Goal: Task Accomplishment & Management: Use online tool/utility

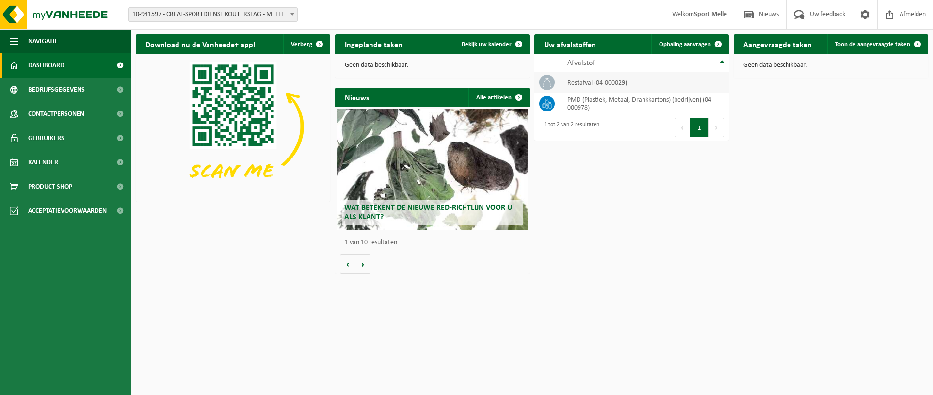
click at [548, 83] on icon at bounding box center [547, 83] width 10 height 10
click at [550, 85] on icon at bounding box center [547, 83] width 10 height 10
click at [701, 43] on span "Ophaling aanvragen" at bounding box center [685, 44] width 52 height 6
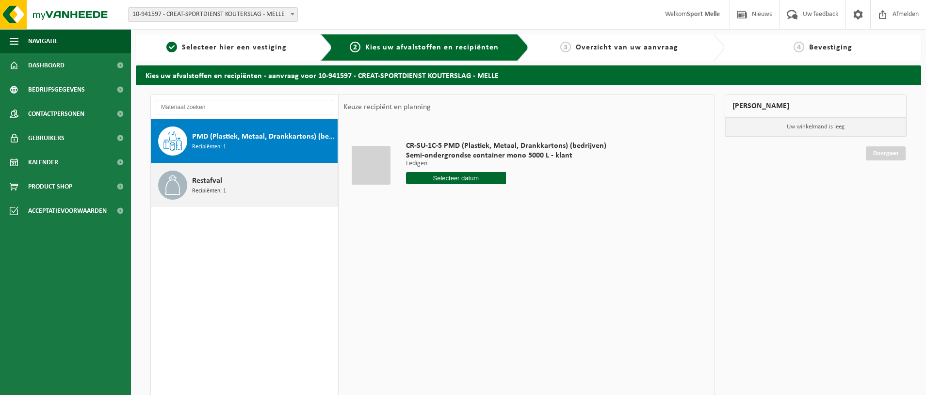
click at [219, 187] on span "Recipiënten: 1" at bounding box center [209, 191] width 34 height 9
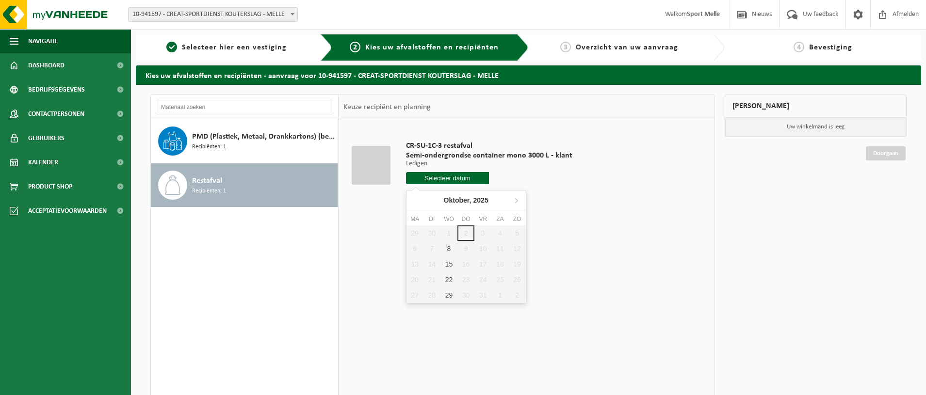
click at [453, 176] on input "text" at bounding box center [447, 178] width 83 height 12
click at [448, 246] on div "8" at bounding box center [449, 249] width 17 height 16
type input "Van 2025-10-08"
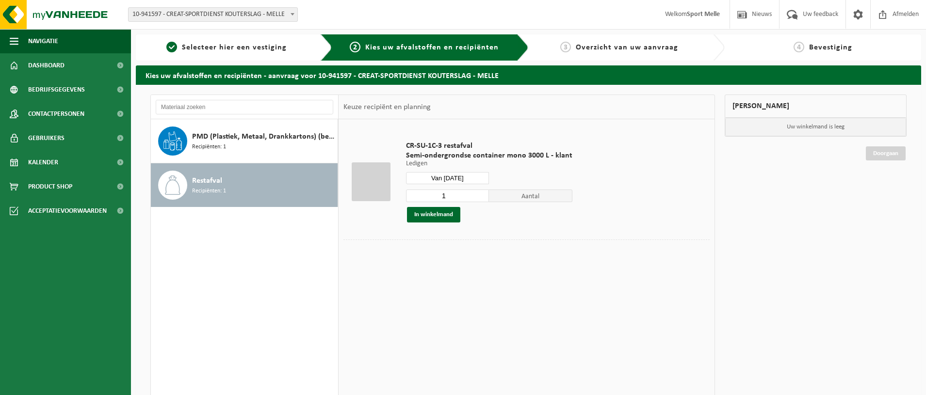
click at [379, 180] on div at bounding box center [371, 182] width 39 height 39
click at [437, 217] on button "In winkelmand" at bounding box center [433, 215] width 53 height 16
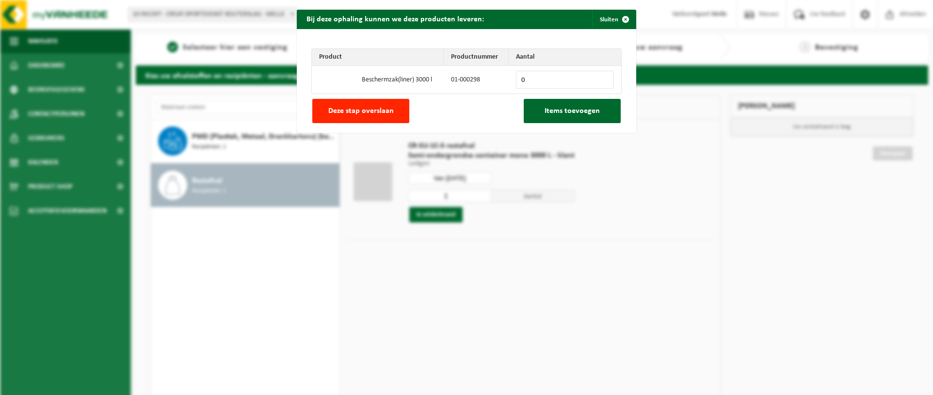
click at [540, 85] on input "0" at bounding box center [565, 80] width 98 height 18
type input "1"
click at [604, 77] on input "1" at bounding box center [565, 80] width 98 height 18
click at [564, 117] on button "Items toevoegen" at bounding box center [572, 111] width 97 height 24
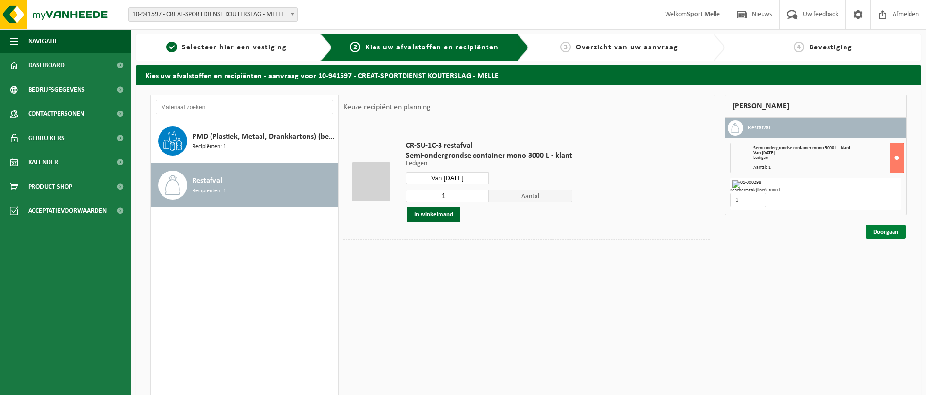
click at [894, 232] on link "Doorgaan" at bounding box center [886, 232] width 40 height 14
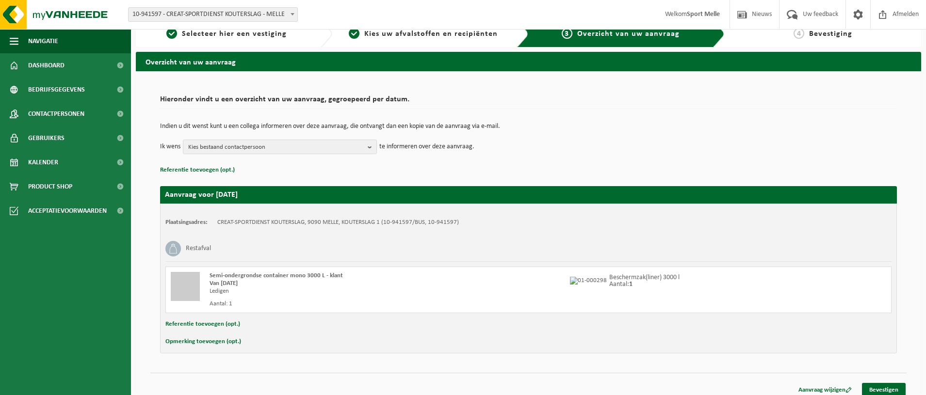
scroll to position [21, 0]
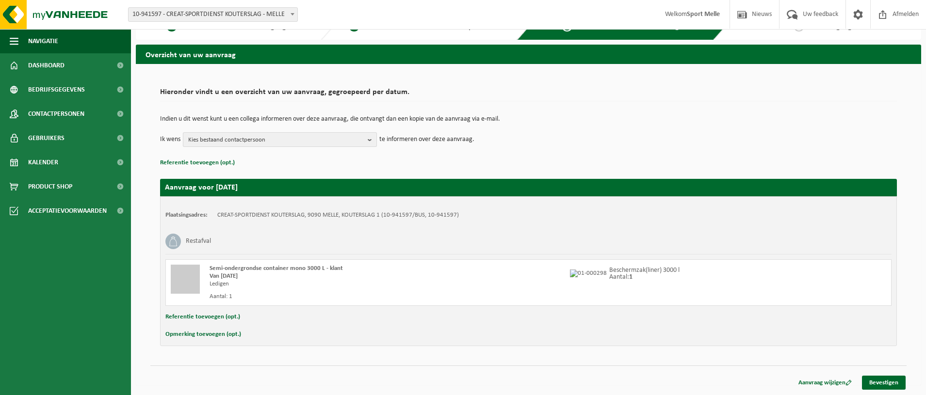
click at [368, 138] on b "button" at bounding box center [372, 140] width 9 height 14
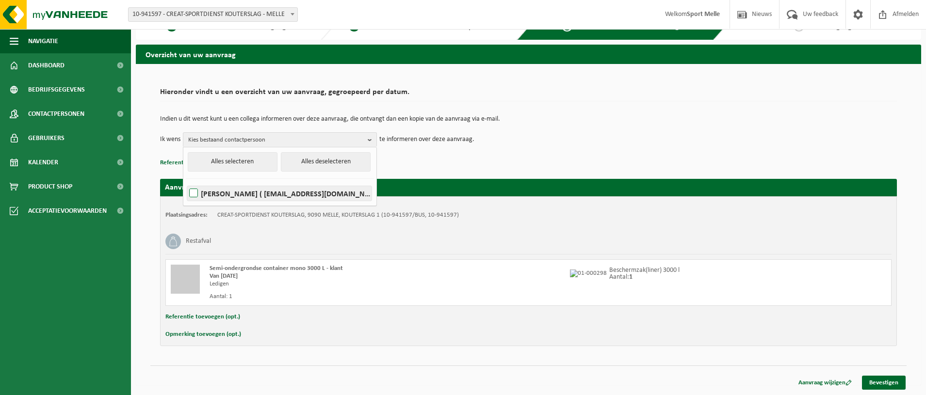
click at [198, 192] on label "CHRISTOPHE VAN LABEKE ( christophe.vanlabeke@melle.be )" at bounding box center [279, 193] width 184 height 15
click at [186, 181] on input "CHRISTOPHE VAN LABEKE ( christophe.vanlabeke@melle.be )" at bounding box center [185, 181] width 0 height 0
checkbox input "true"
click at [486, 148] on div "Indien u dit wenst kunt u een collega informeren over deze aanvraag, die ontvan…" at bounding box center [528, 131] width 737 height 50
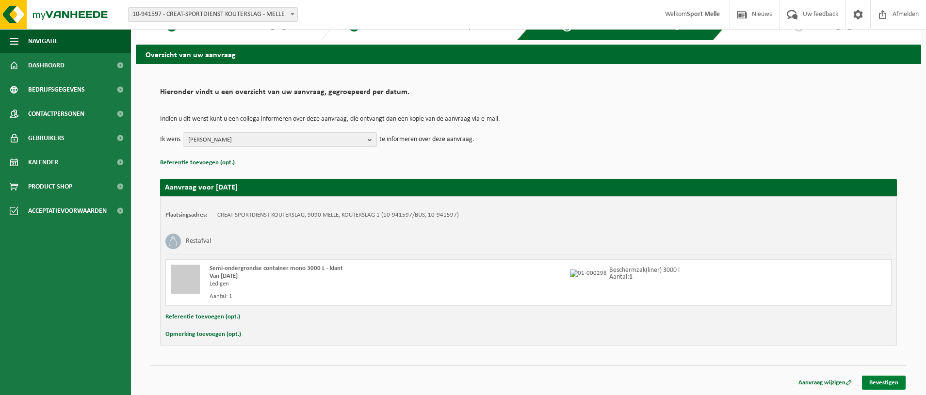
click at [893, 383] on link "Bevestigen" at bounding box center [884, 383] width 44 height 14
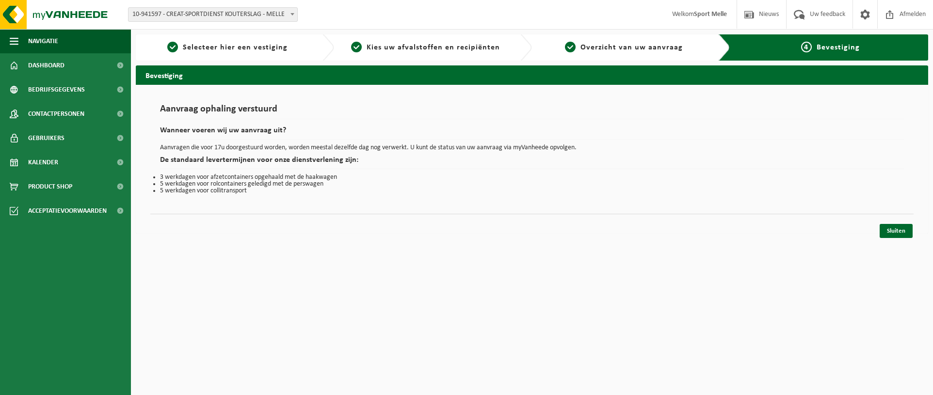
click at [590, 178] on li "3 werkdagen voor afzetcontainers opgehaald met de haakwagen" at bounding box center [532, 177] width 744 height 7
